Goal: Task Accomplishment & Management: Manage account settings

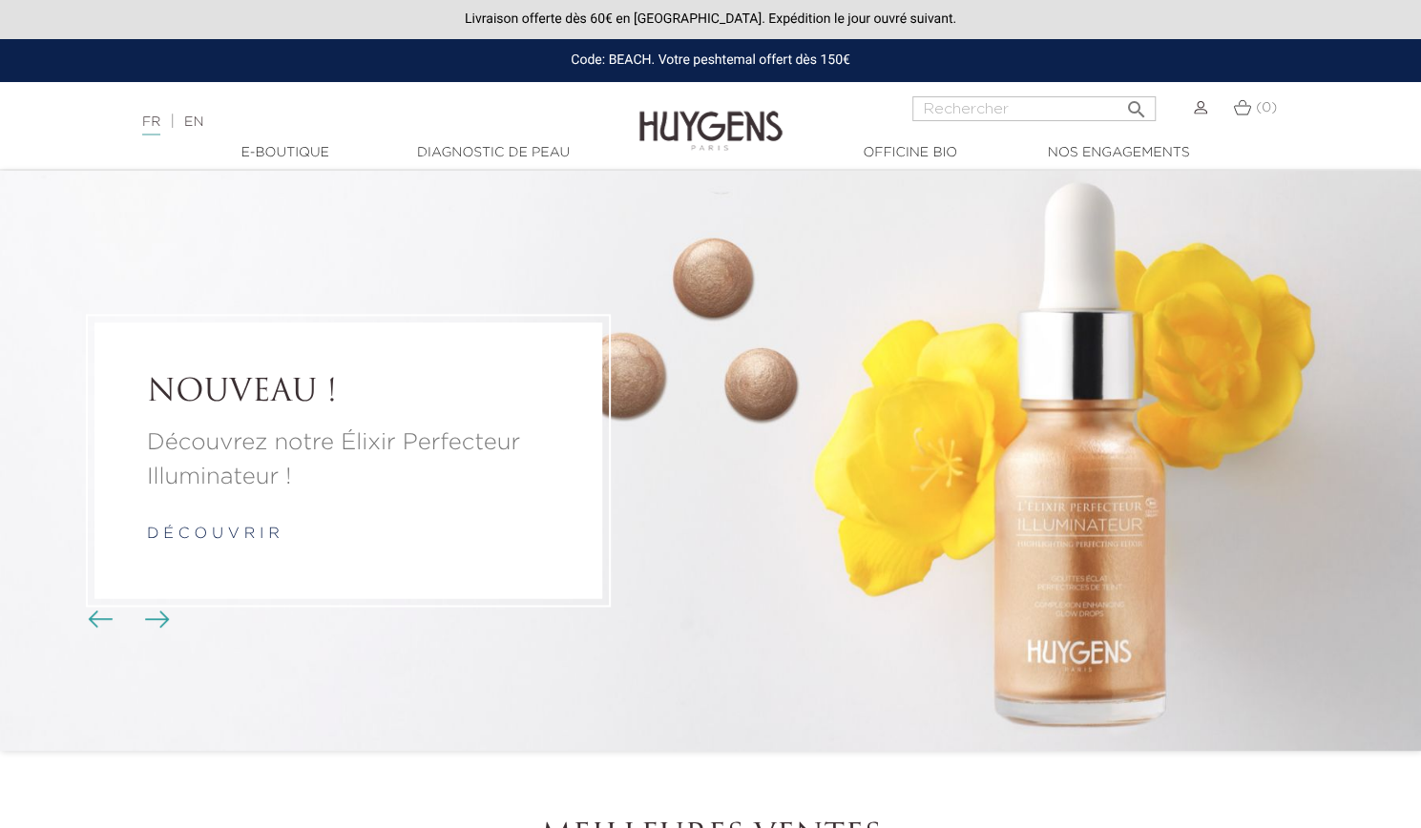
click at [1199, 109] on img at bounding box center [1200, 107] width 13 height 13
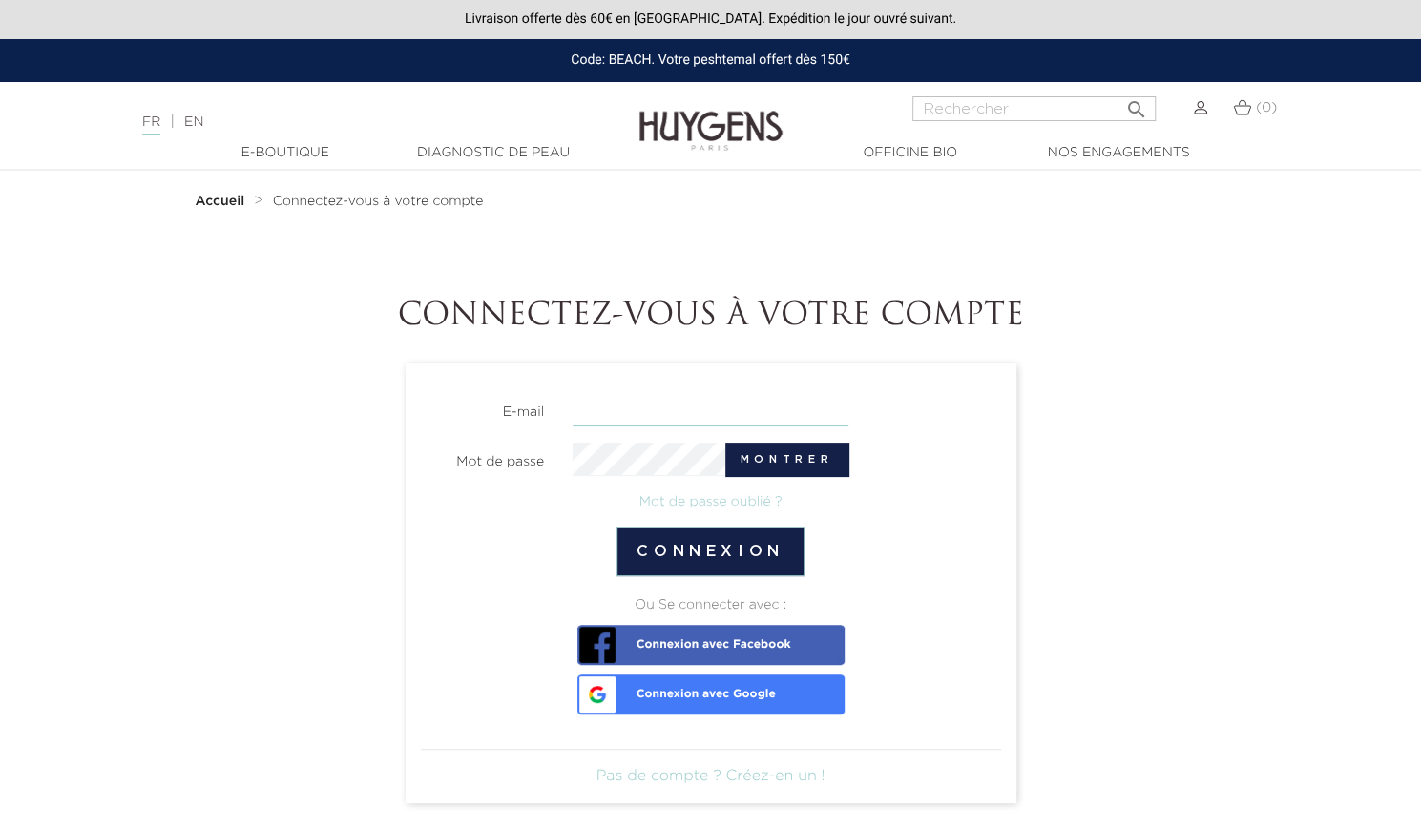
click at [633, 397] on input "email" at bounding box center [710, 409] width 276 height 33
type input "[EMAIL_ADDRESS][DOMAIN_NAME]"
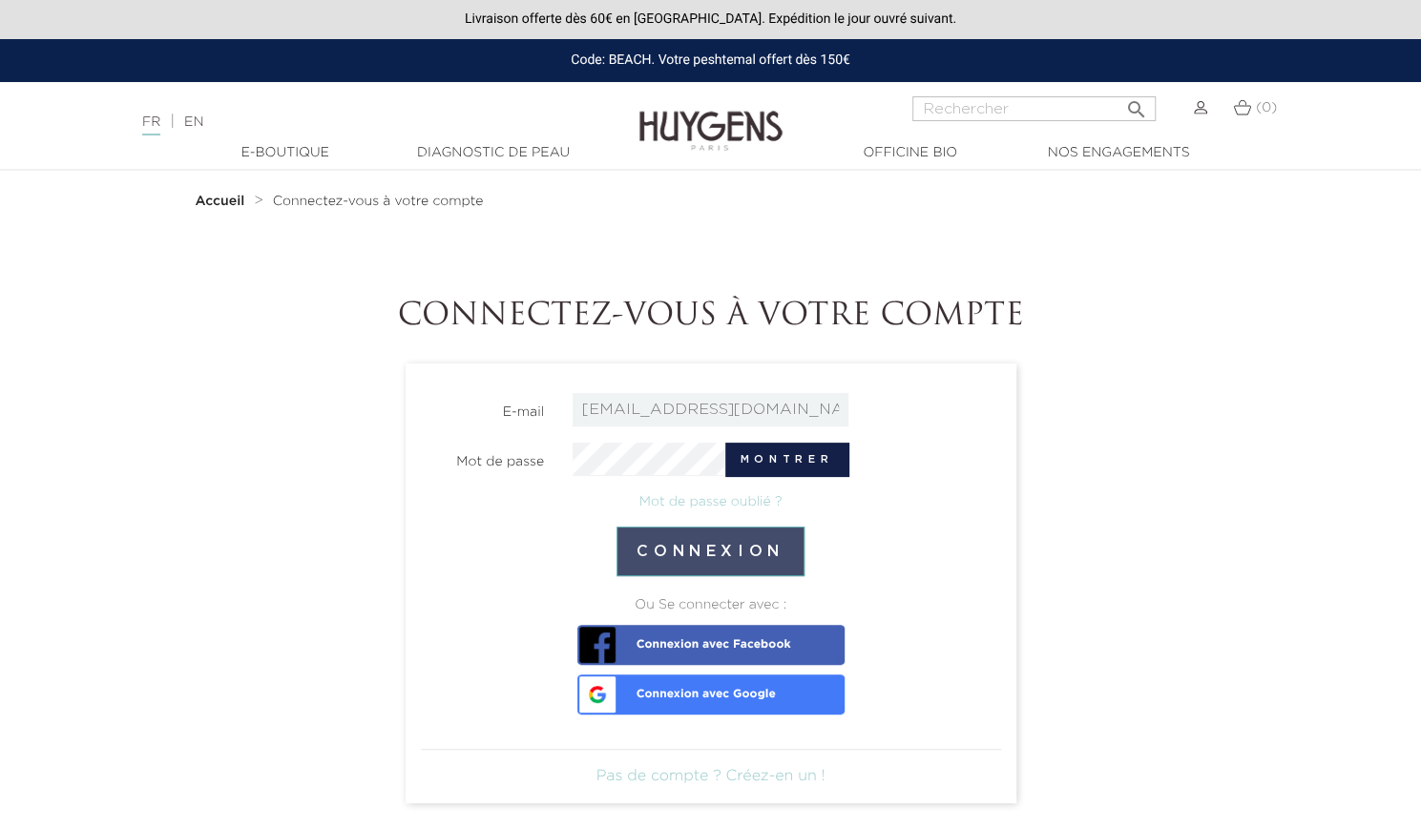
click at [675, 547] on button "Connexion" at bounding box center [710, 552] width 188 height 50
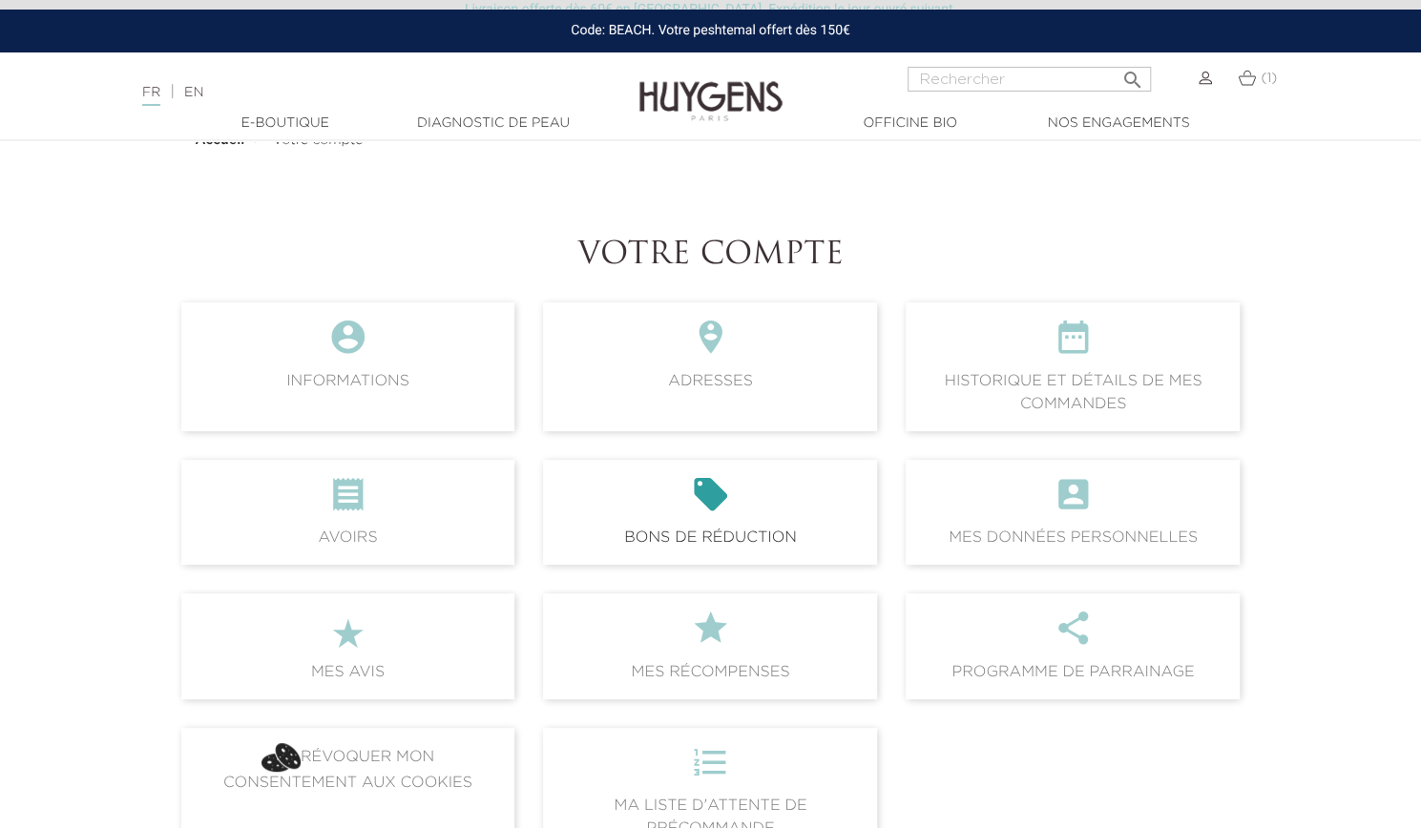
scroll to position [191, 0]
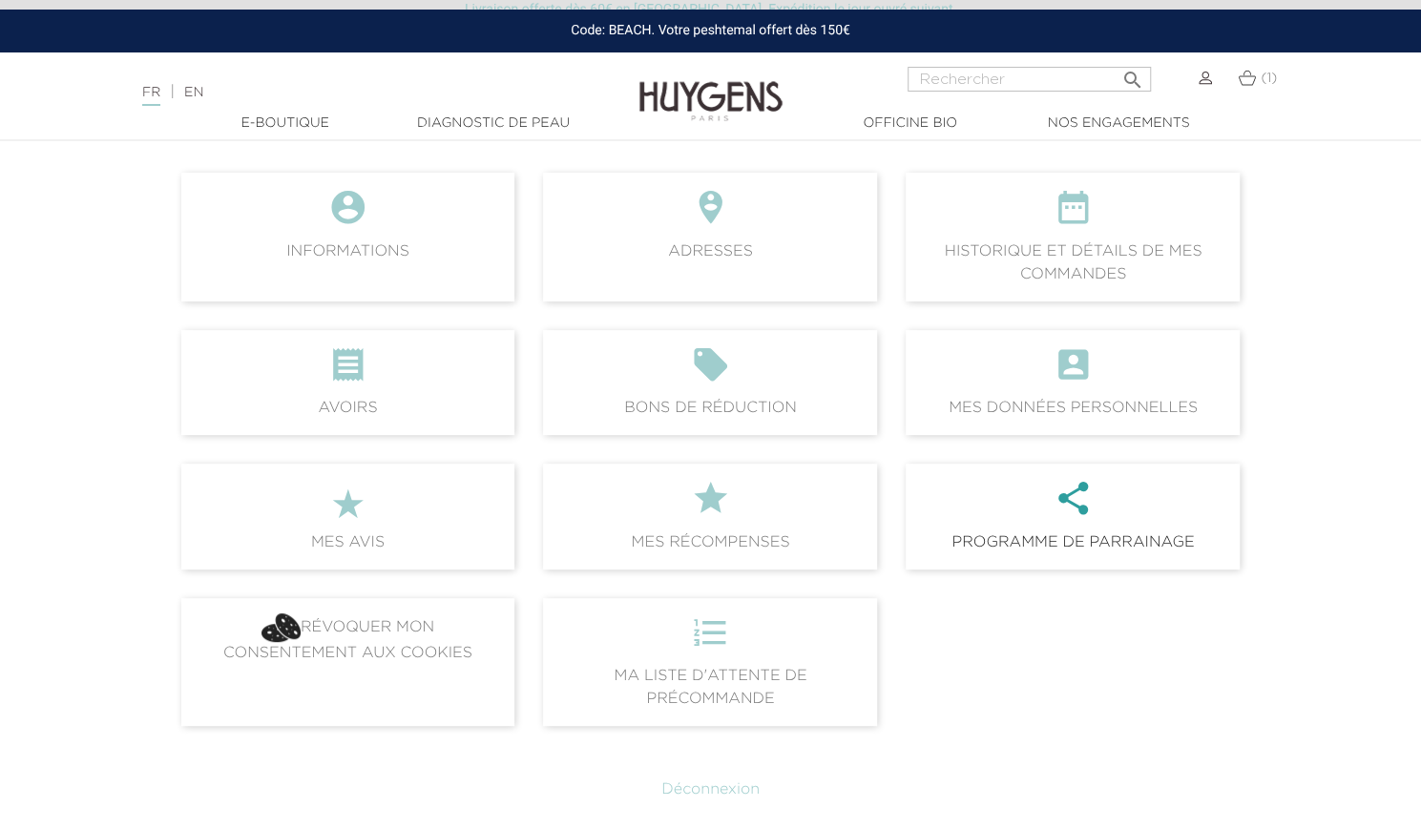
click at [980, 505] on icon "" at bounding box center [1072, 505] width 303 height 52
